Goal: Information Seeking & Learning: Find specific fact

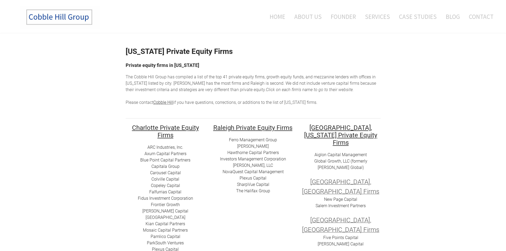
drag, startPoint x: 0, startPoint y: 0, endPoint x: 94, endPoint y: 118, distance: 150.5
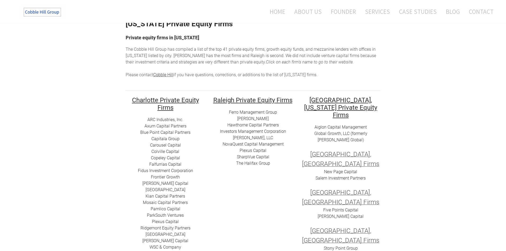
scroll to position [80, 0]
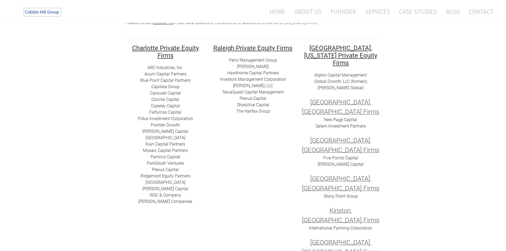
drag, startPoint x: 195, startPoint y: 138, endPoint x: 144, endPoint y: 137, distance: 51.8
click at [144, 137] on div "ARC I​ndustries, Inc. Axum Capital Partners ​Blue Point Capital Partners Capita…" at bounding box center [166, 134] width 80 height 140
click at [145, 137] on link "[GEOGRAPHIC_DATA]" at bounding box center [165, 137] width 40 height 5
click at [148, 118] on link "Fidus Investment Corporation" at bounding box center [165, 118] width 55 height 5
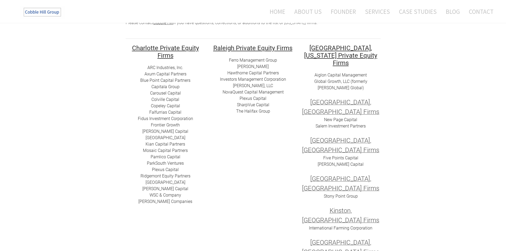
click at [163, 202] on link "[PERSON_NAME] Companies" at bounding box center [165, 201] width 54 height 5
click at [166, 194] on link "​WSC & Company" at bounding box center [165, 194] width 32 height 5
click at [173, 188] on link "[PERSON_NAME] Capital" at bounding box center [165, 188] width 46 height 5
click at [167, 135] on link "[GEOGRAPHIC_DATA]" at bounding box center [165, 137] width 40 height 5
click at [155, 130] on link "[PERSON_NAME] Capital" at bounding box center [165, 131] width 46 height 5
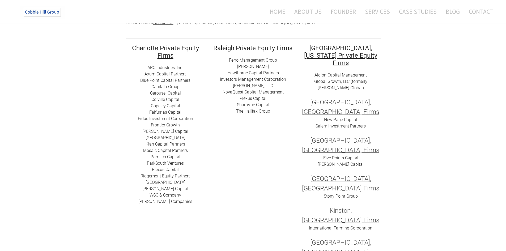
click at [165, 116] on link "Fidus Investment Corporation" at bounding box center [165, 118] width 55 height 5
click at [155, 106] on link "Copeley Capital" at bounding box center [165, 105] width 29 height 5
click at [158, 99] on link "​Colville Capital" at bounding box center [165, 99] width 28 height 5
click at [250, 58] on link "Ferro Management Group" at bounding box center [253, 60] width 48 height 5
click at [241, 67] on link "[PERSON_NAME]" at bounding box center [253, 66] width 32 height 5
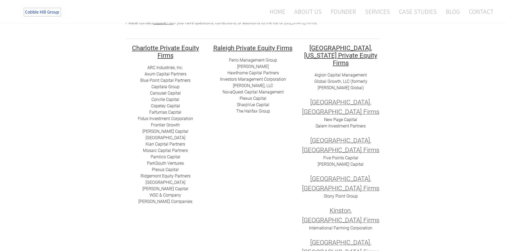
click at [241, 74] on link "Hawthorne Capital Partners" at bounding box center [252, 72] width 51 height 5
click at [249, 78] on link "Investors Management Corporation" at bounding box center [253, 79] width 66 height 5
click at [250, 86] on link "[PERSON_NAME], LLC" at bounding box center [253, 85] width 40 height 5
click at [248, 107] on link "SharpVue Capital" at bounding box center [253, 104] width 32 height 5
click at [249, 99] on link "​Plexus Capital" at bounding box center [252, 98] width 27 height 5
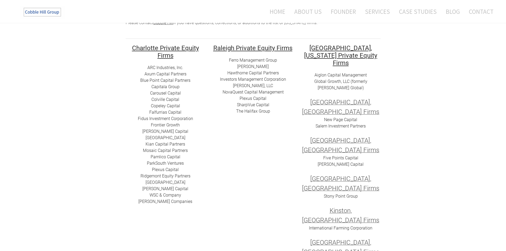
click at [251, 74] on link "Hawthorne Capital Partners" at bounding box center [252, 72] width 51 height 5
click at [287, 169] on td "​ ​ Raleigh Private Equity Firms Ferro Management Group [PERSON_NAME] [PERSON_N…" at bounding box center [253, 160] width 88 height 232
click at [329, 72] on link "Aiglon Capital Management" at bounding box center [340, 74] width 52 height 5
click at [335, 79] on link "Global Growth, LLC (formerly [PERSON_NAME] Global" at bounding box center [340, 84] width 53 height 11
click at [328, 117] on link "New Page Capital" at bounding box center [340, 119] width 33 height 5
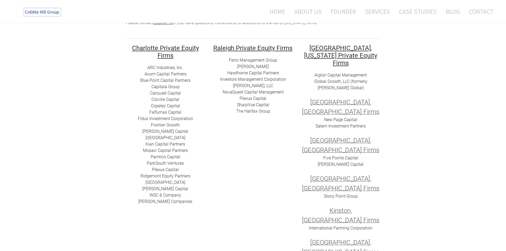
click at [333, 123] on link "Salem Investment Partners" at bounding box center [340, 125] width 50 height 5
